Goal: Check status: Check status

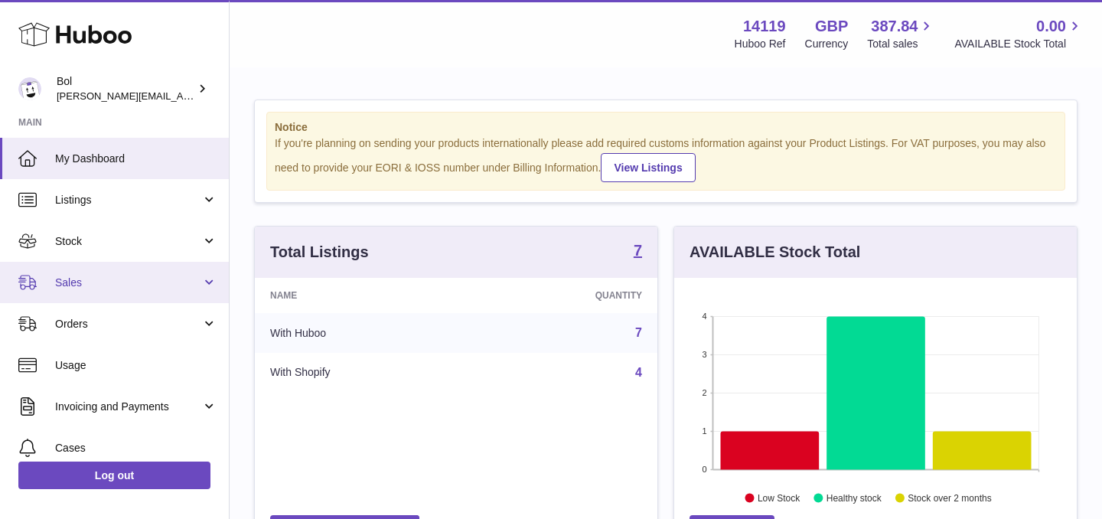
scroll to position [239, 403]
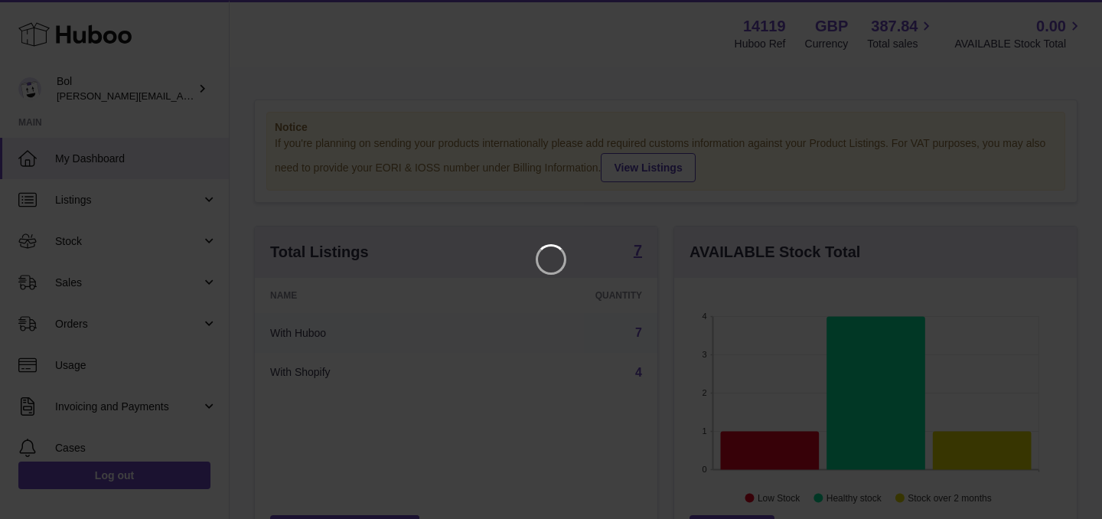
click at [126, 240] on iframe at bounding box center [551, 260] width 1041 height 458
click at [1061, 15] on icon "Close" at bounding box center [1062, 14] width 12 height 12
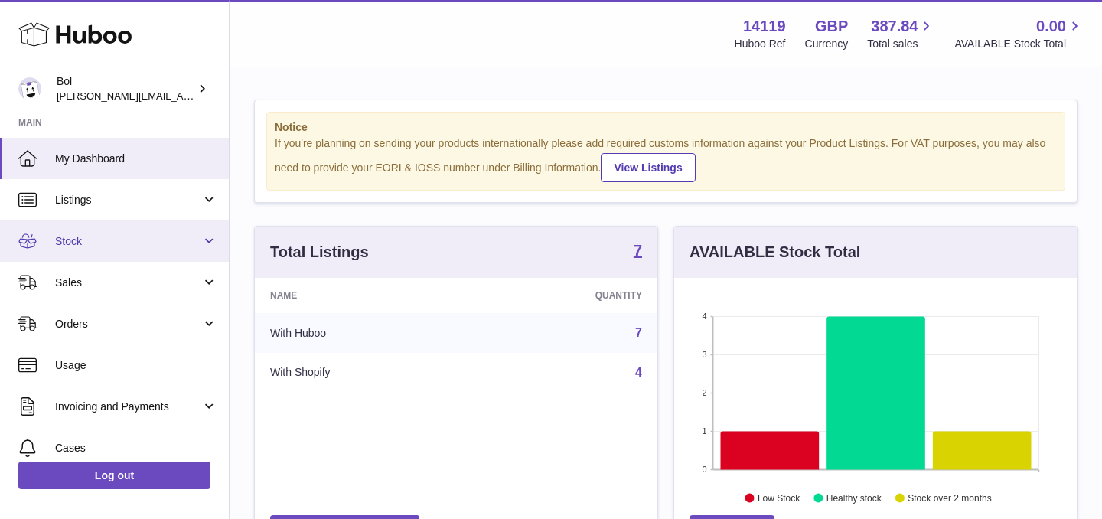
click at [102, 226] on link "Stock" at bounding box center [114, 240] width 229 height 41
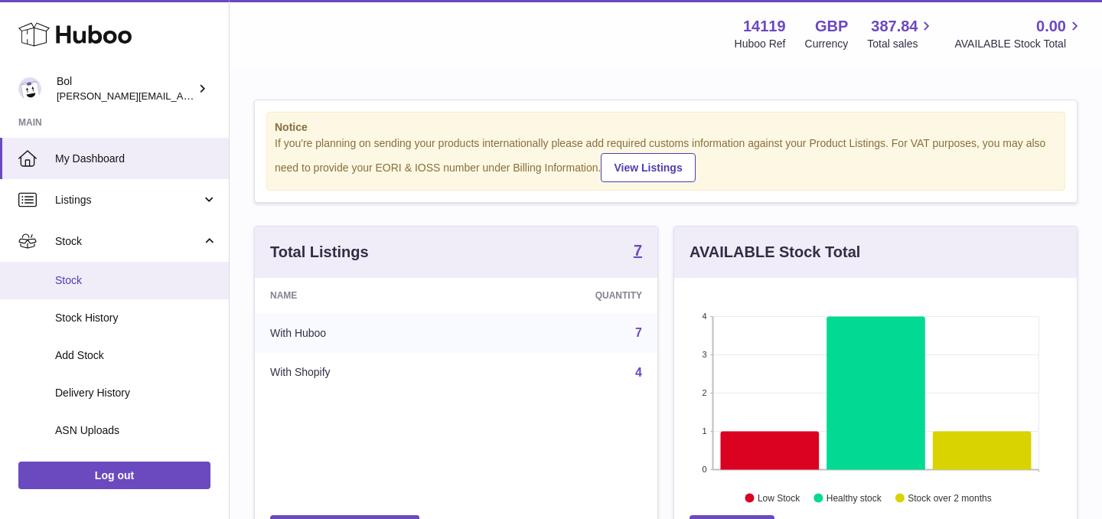
click at [98, 268] on link "Stock" at bounding box center [114, 281] width 229 height 38
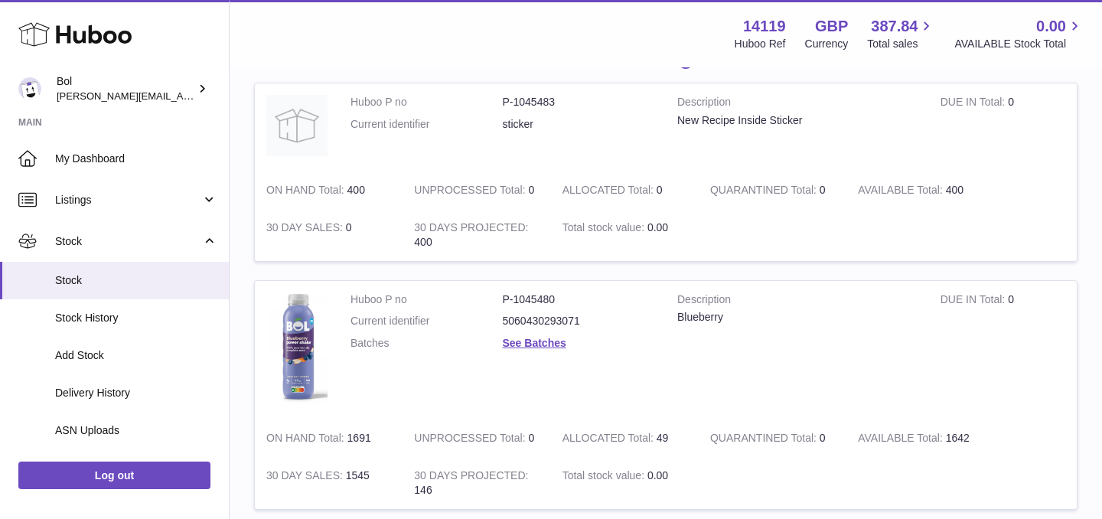
scroll to position [191, 0]
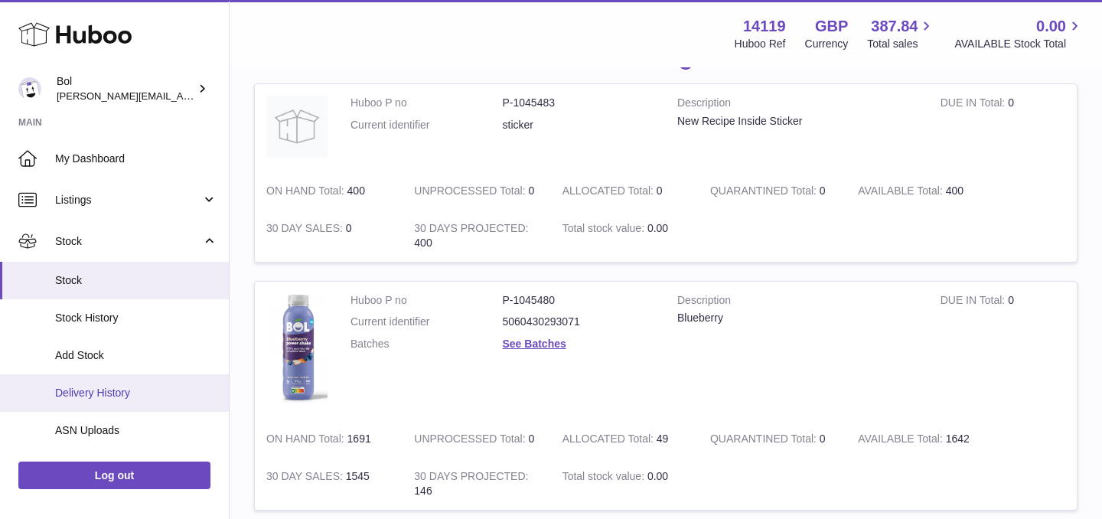
click at [116, 386] on span "Delivery History" at bounding box center [136, 393] width 162 height 15
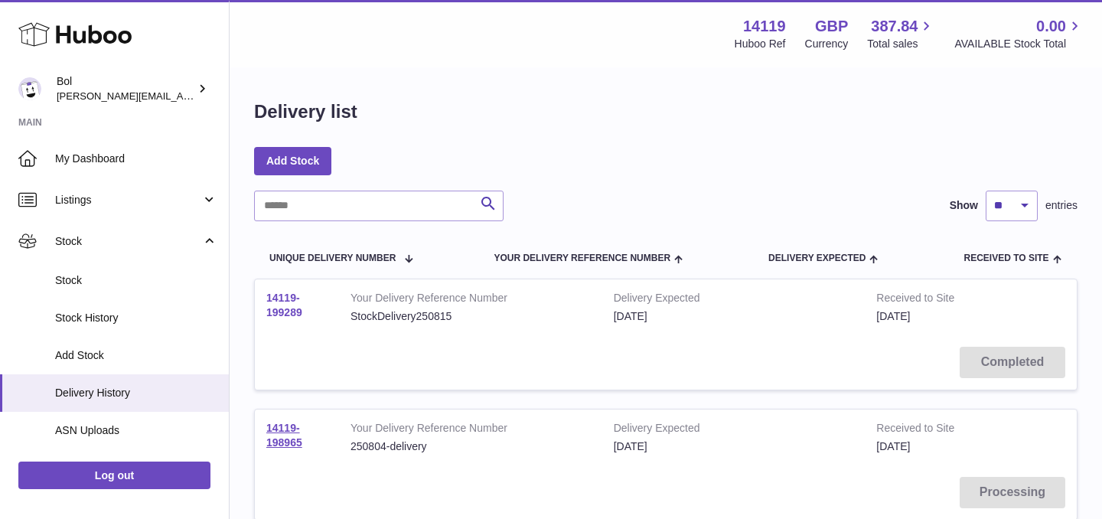
drag, startPoint x: 308, startPoint y: 322, endPoint x: 266, endPoint y: 294, distance: 50.3
click at [266, 294] on td "14119-199289" at bounding box center [297, 307] width 84 height 56
copy link "14119-199289"
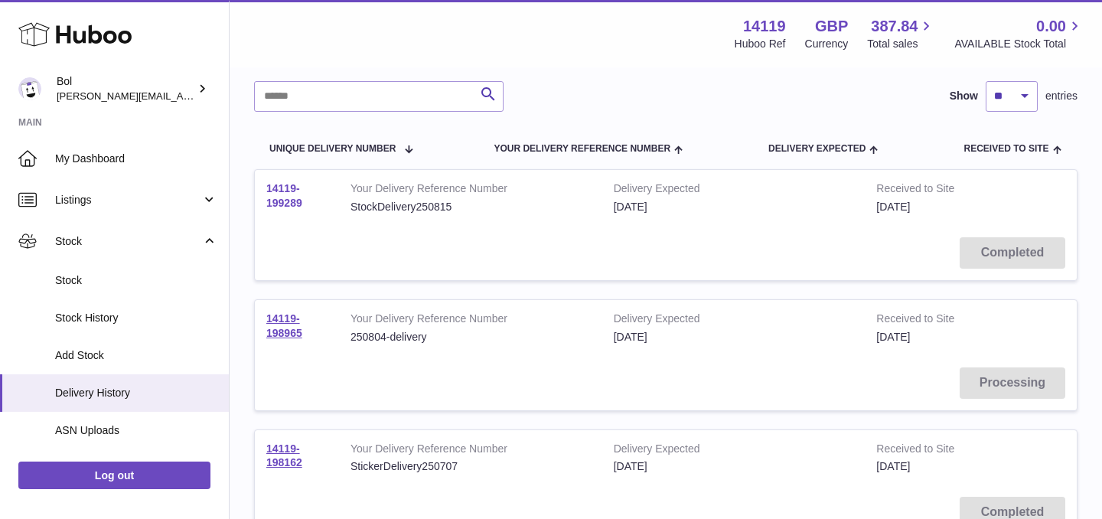
scroll to position [240, 0]
